Goal: Information Seeking & Learning: Learn about a topic

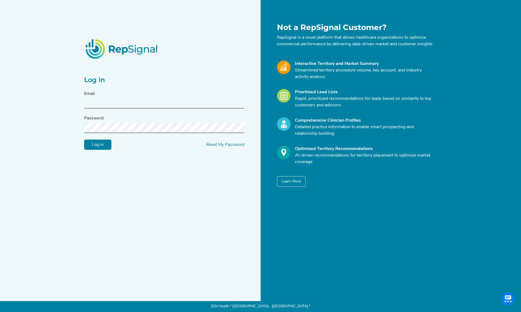
click at [98, 108] on input "text" at bounding box center [164, 103] width 160 height 10
type input "[EMAIL_ADDRESS][DOMAIN_NAME]"
click at [89, 147] on input "Log in" at bounding box center [97, 144] width 27 height 10
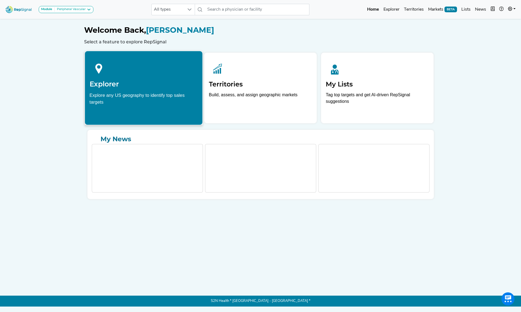
click at [122, 100] on div "Explore any US geography to identify top sales targets" at bounding box center [143, 99] width 108 height 14
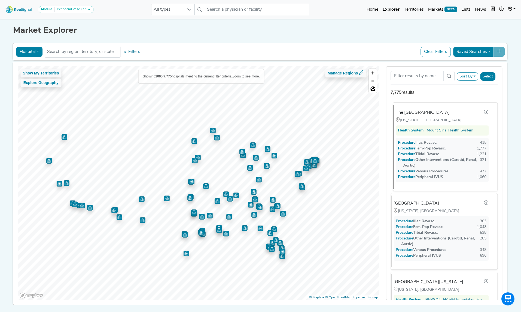
click at [408, 177] on span "Procedure" at bounding box center [409, 177] width 12 height 4
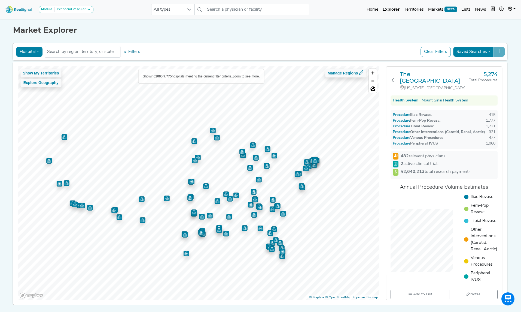
click at [404, 141] on span "Procedure" at bounding box center [404, 143] width 12 height 4
click at [419, 75] on h3 "The [GEOGRAPHIC_DATA]" at bounding box center [434, 77] width 69 height 13
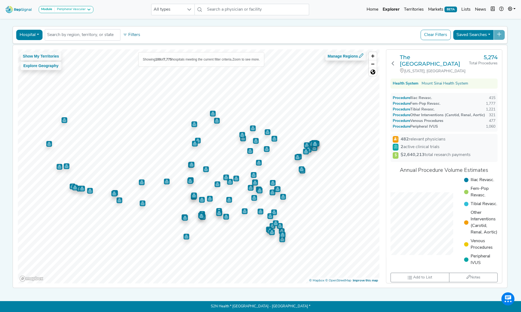
click at [406, 124] on span "Procedure" at bounding box center [404, 126] width 12 height 4
click at [429, 124] on div "Procedure Peripheral IVUS" at bounding box center [415, 127] width 45 height 6
click at [395, 64] on button at bounding box center [393, 64] width 5 height 20
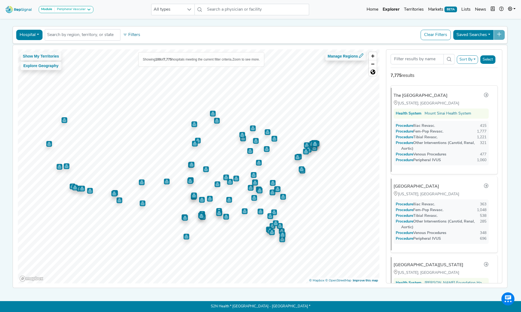
click at [473, 61] on button "Sort By" at bounding box center [467, 59] width 21 height 8
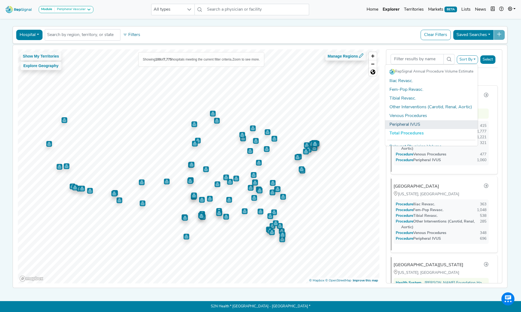
click at [402, 126] on link "Peripheral IVUS" at bounding box center [431, 124] width 93 height 9
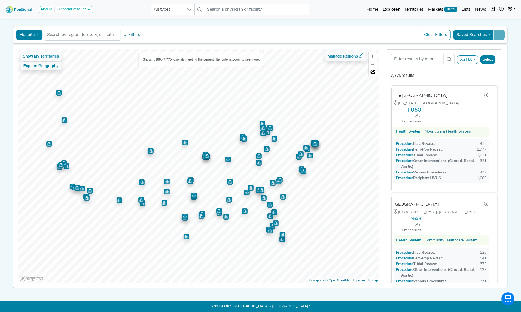
click at [32, 34] on button "Hospital" at bounding box center [29, 35] width 26 height 10
click at [29, 46] on link "Physician" at bounding box center [37, 47] width 43 height 9
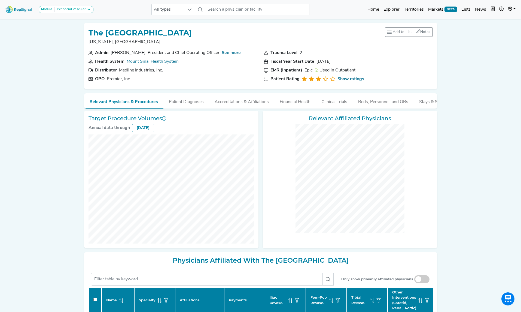
checkbox input "false"
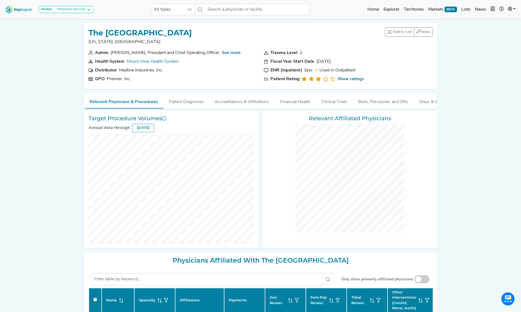
checkbox input "false"
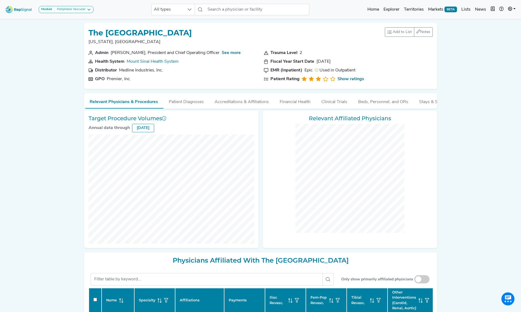
checkbox input "false"
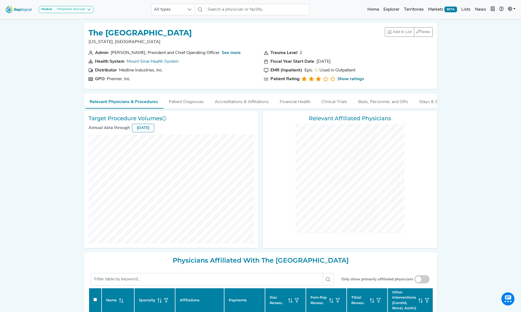
checkbox input "false"
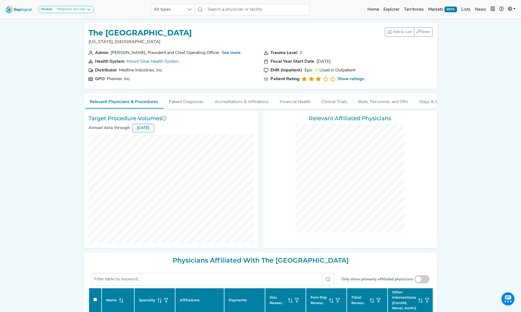
checkbox input "false"
